Goal: Find specific page/section: Find specific page/section

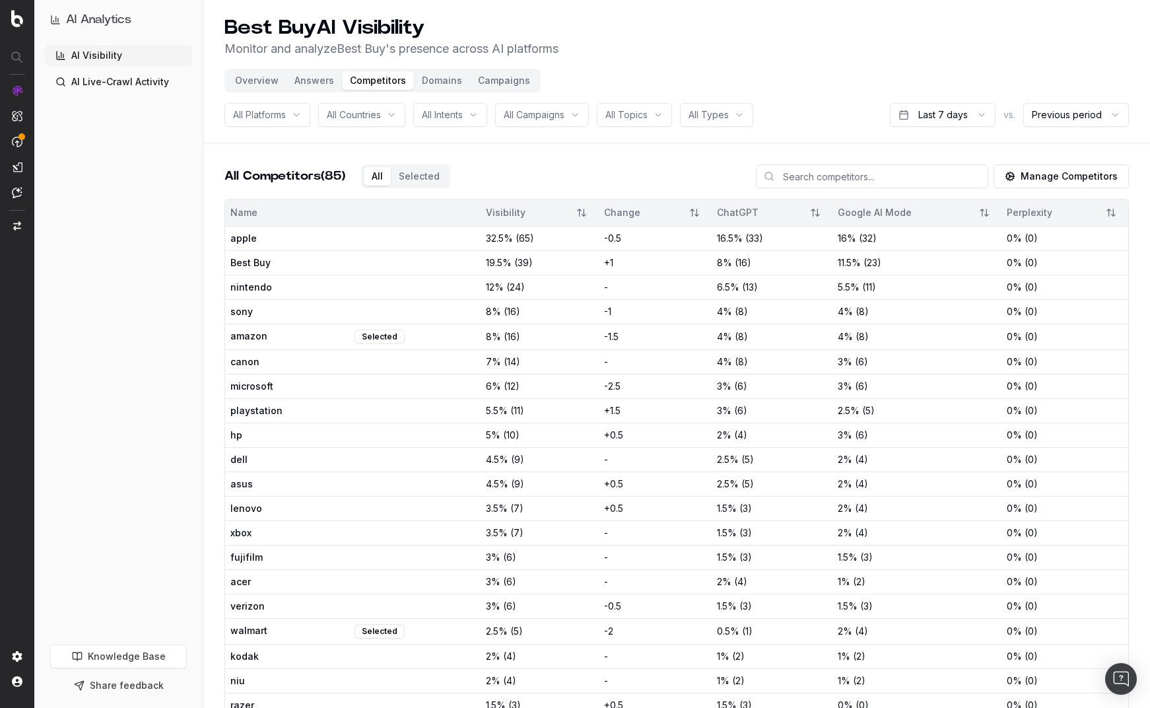
click at [103, 53] on link "AI Visibility" at bounding box center [118, 55] width 147 height 21
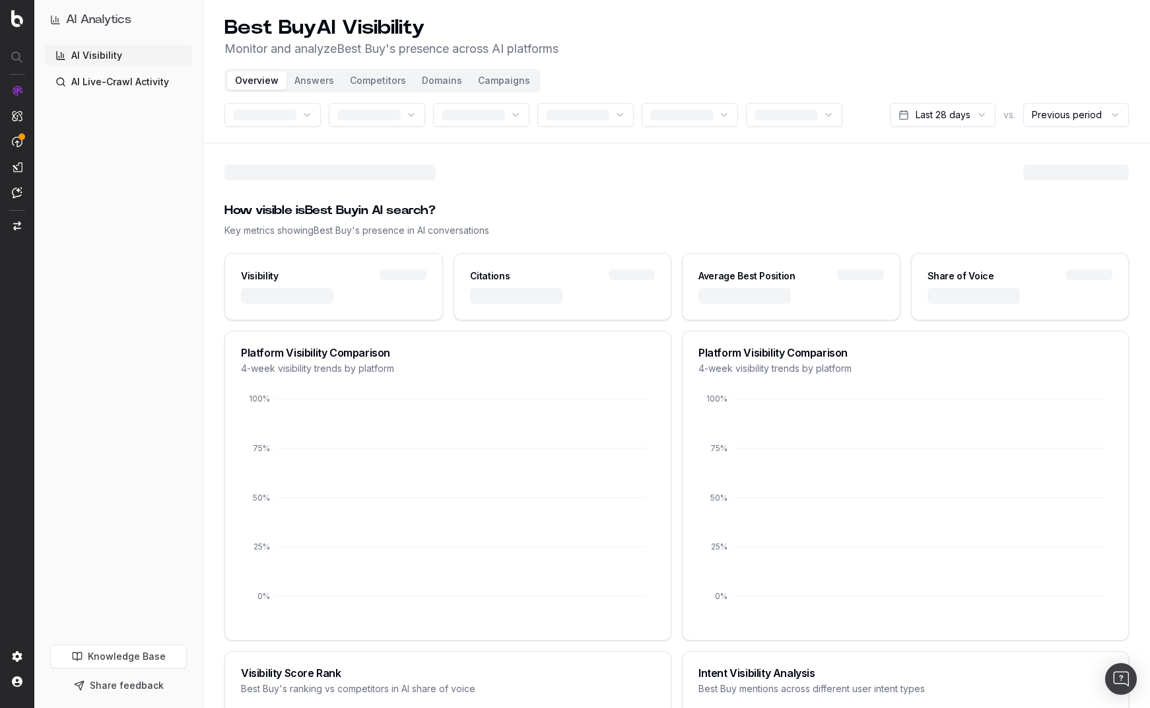
click at [127, 60] on link "AI Visibility" at bounding box center [118, 55] width 147 height 21
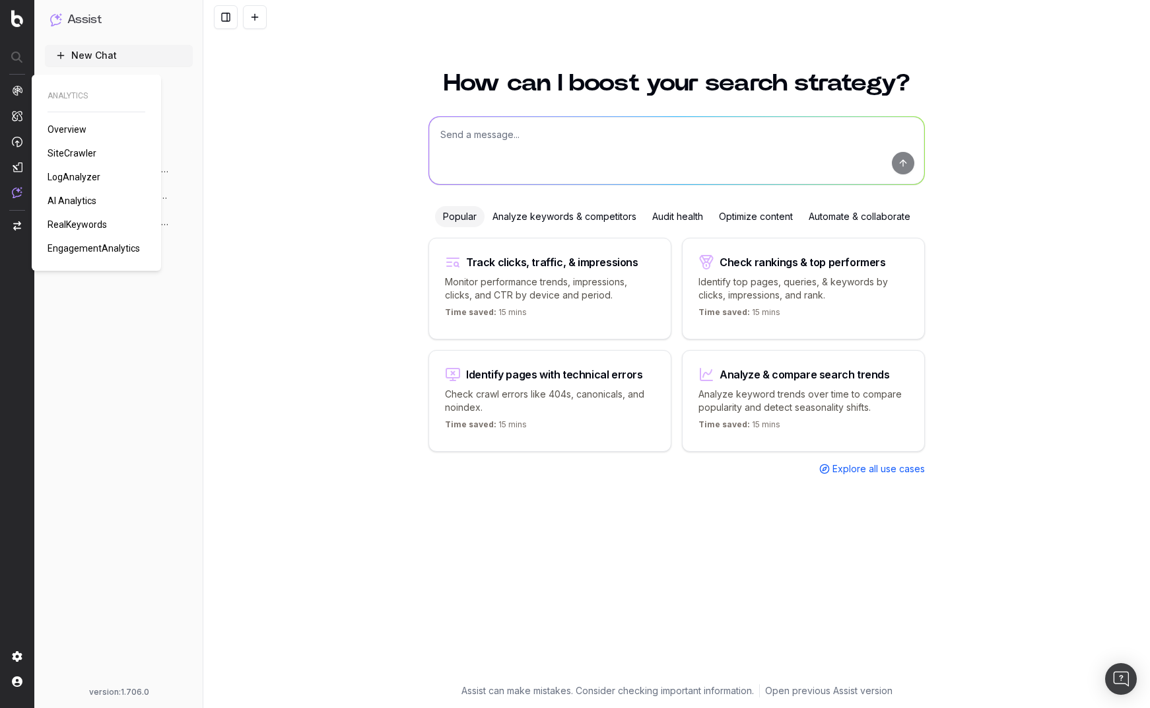
click at [83, 201] on span "AI Analytics" at bounding box center [72, 200] width 49 height 11
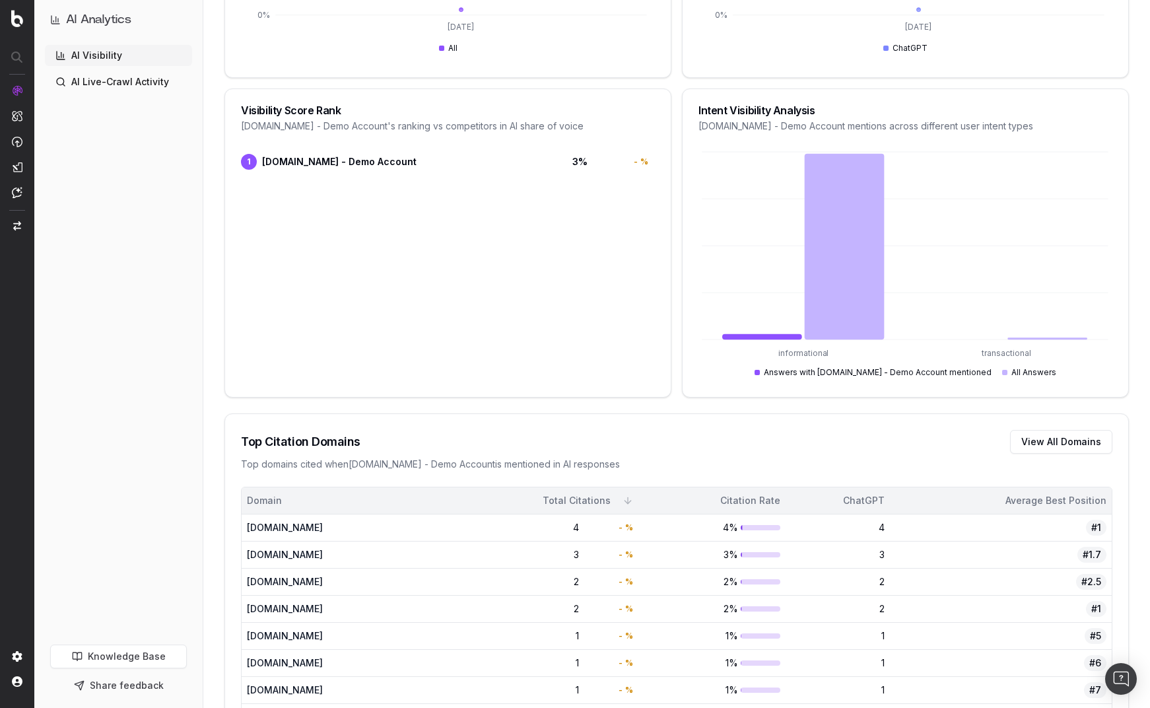
scroll to position [562, 0]
